Goal: Obtain resource: Download file/media

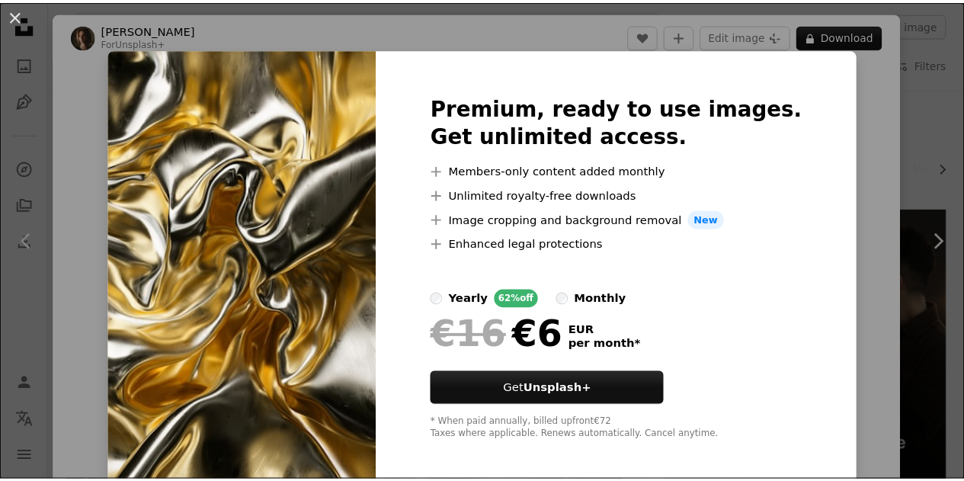
scroll to position [1580, 0]
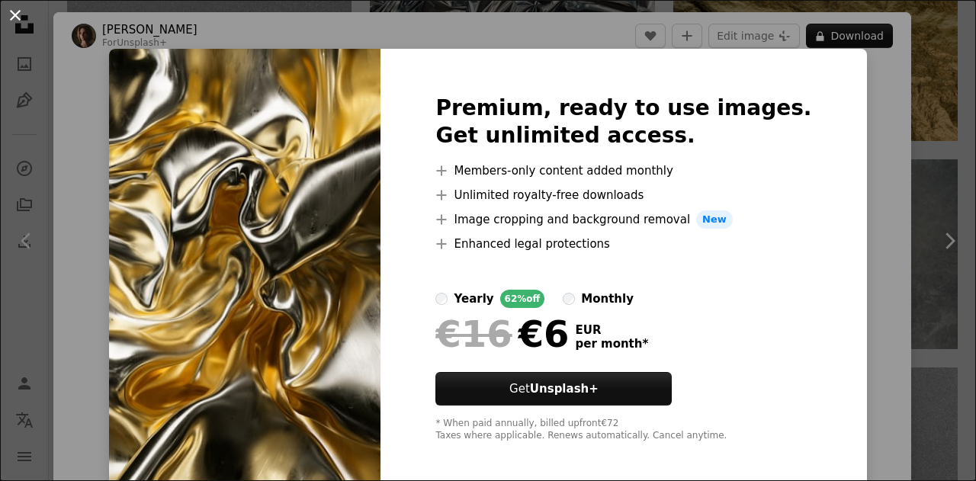
click at [12, 14] on button "An X shape" at bounding box center [15, 15] width 18 height 18
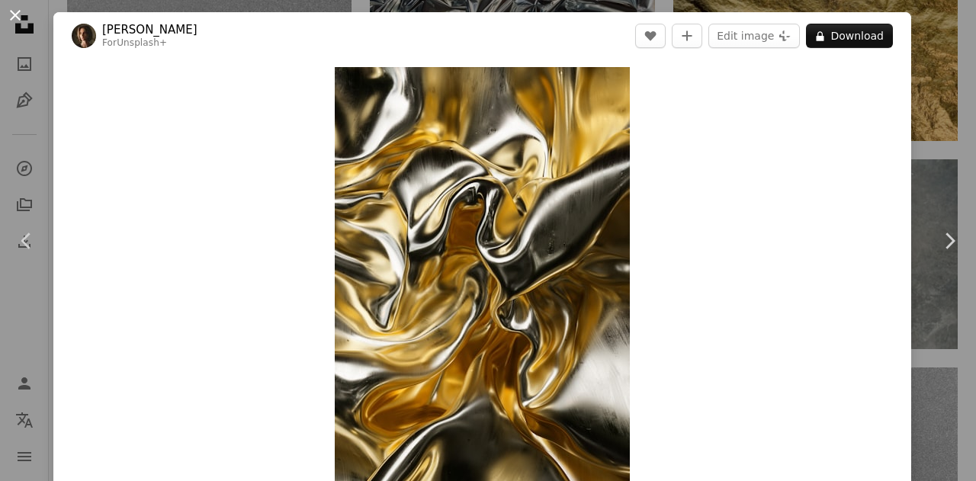
click at [6, 14] on button "An X shape" at bounding box center [15, 15] width 18 height 18
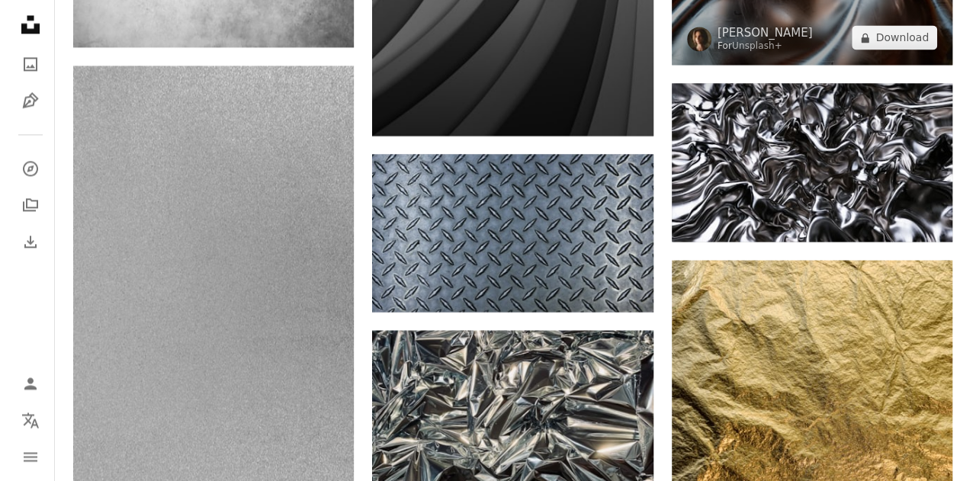
scroll to position [1174, 0]
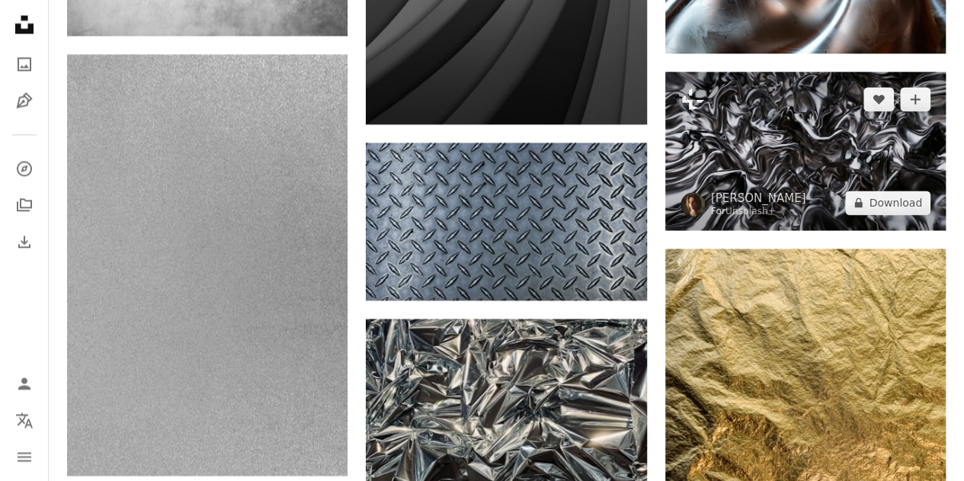
click at [841, 136] on img at bounding box center [805, 151] width 280 height 158
